Goal: Check status: Check status

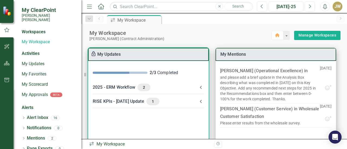
click at [117, 87] on div "2025 - ERM Workflow 2" at bounding box center [145, 88] width 105 height 8
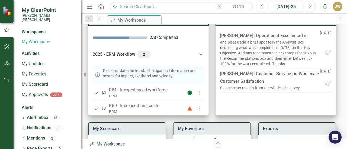
scroll to position [36, 0]
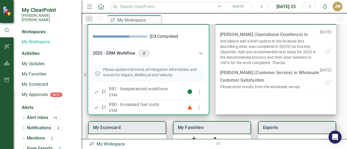
drag, startPoint x: 209, startPoint y: 80, endPoint x: 209, endPoint y: 91, distance: 11.4
click at [209, 91] on div "2 / 3 Completed 2025 - ERM Workflow 2 Please update the trend, all mitigation i…" at bounding box center [148, 70] width 121 height 90
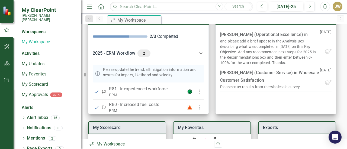
drag, startPoint x: 209, startPoint y: 84, endPoint x: 210, endPoint y: 101, distance: 16.3
click at [210, 101] on div "My Scorecard Santee [PERSON_NAME] CORPORATE Balanced Scorecard KPI Wholesale Cu…" at bounding box center [214, 112] width 266 height 214
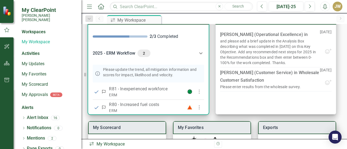
scroll to position [24, 0]
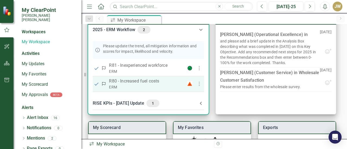
click at [142, 81] on p "R80 - Increased fuel costs" at bounding box center [145, 81] width 72 height 7
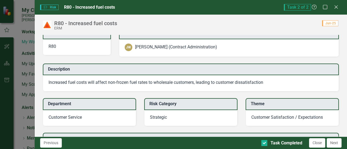
scroll to position [0, 0]
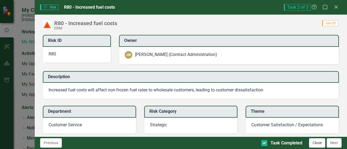
click at [315, 145] on button "Close" at bounding box center [317, 143] width 16 height 9
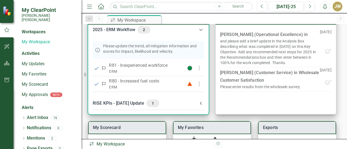
click at [200, 106] on icon at bounding box center [201, 103] width 7 height 7
drag, startPoint x: 206, startPoint y: 70, endPoint x: 206, endPoint y: 76, distance: 5.7
click at [206, 76] on div "Please update the trend, all mitigation information and scores for impact, like…" at bounding box center [148, 67] width 120 height 57
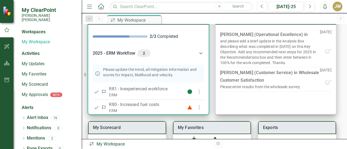
click at [201, 52] on icon at bounding box center [201, 53] width 7 height 7
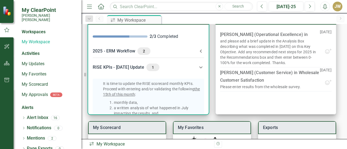
click at [199, 65] on icon at bounding box center [201, 67] width 7 height 7
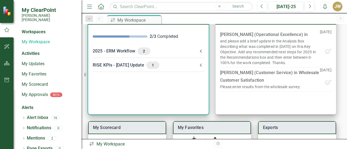
click at [200, 66] on icon at bounding box center [201, 65] width 7 height 7
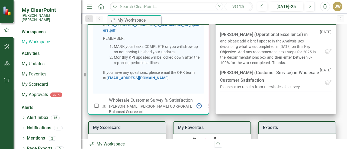
scroll to position [146, 0]
